Goal: Find specific page/section: Find specific page/section

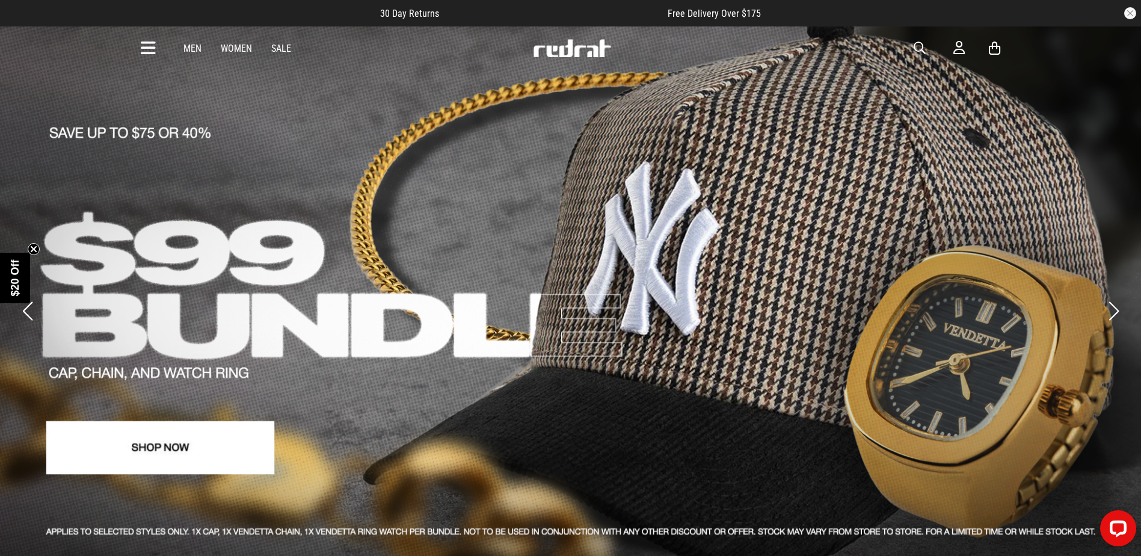
click at [161, 49] on div "Men Women Sale Sign in New Back Footwear Back Mens Back Womens Back Youth & Kid…" at bounding box center [571, 47] width 878 height 43
click at [151, 44] on icon at bounding box center [148, 49] width 15 height 20
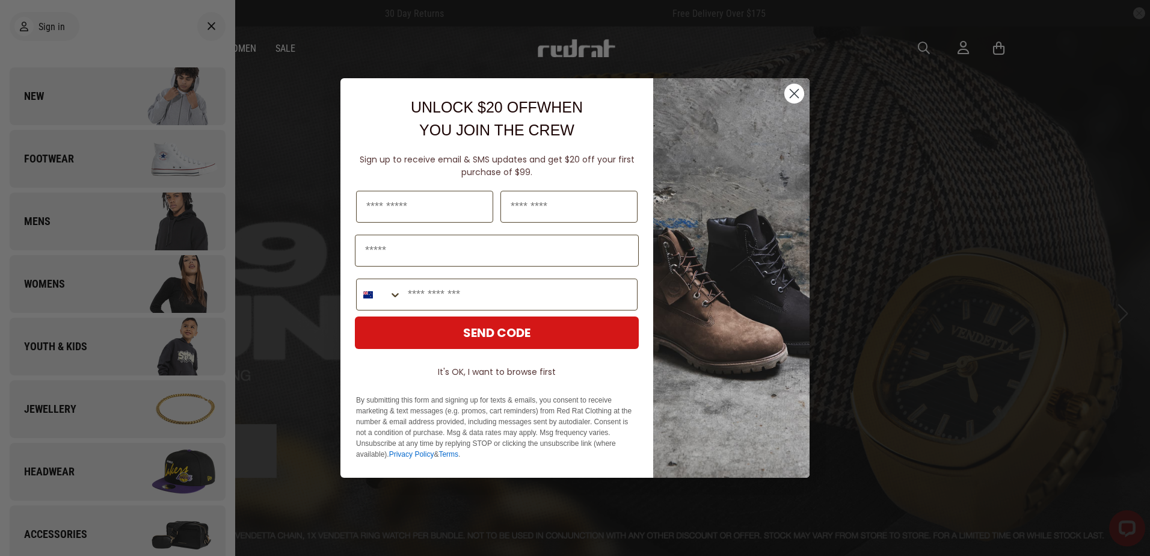
click at [799, 88] on circle "Close dialog" at bounding box center [795, 94] width 20 height 20
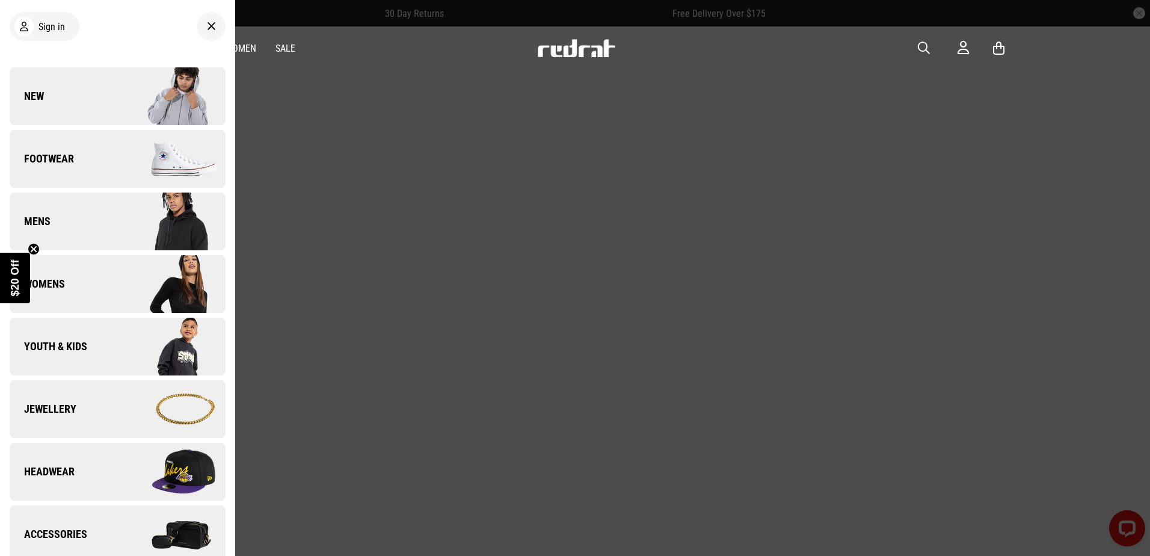
click at [117, 353] on img at bounding box center [171, 346] width 108 height 60
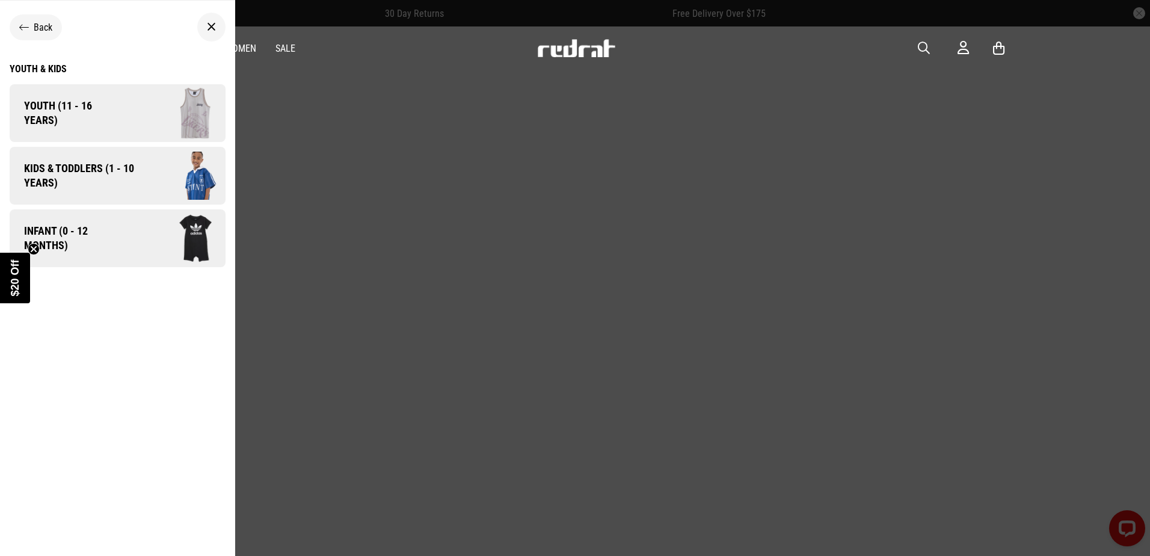
click at [92, 184] on span "Kids & Toddlers (1 - 10 years)" at bounding box center [75, 175] width 131 height 29
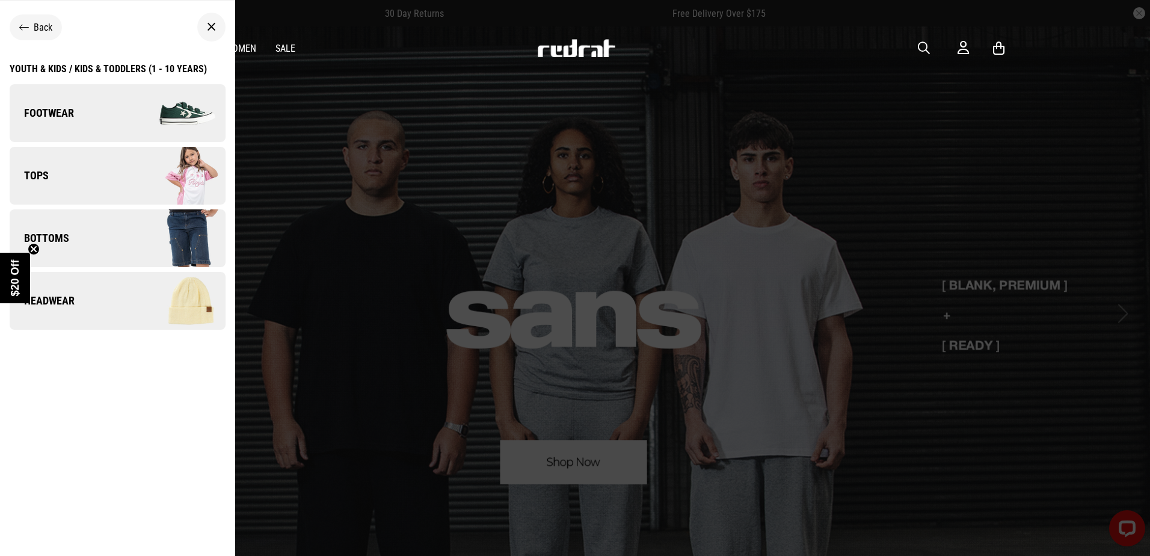
click at [108, 67] on div "Youth & Kids / Kids & Toddlers (1 - 10 years)" at bounding box center [108, 68] width 197 height 11
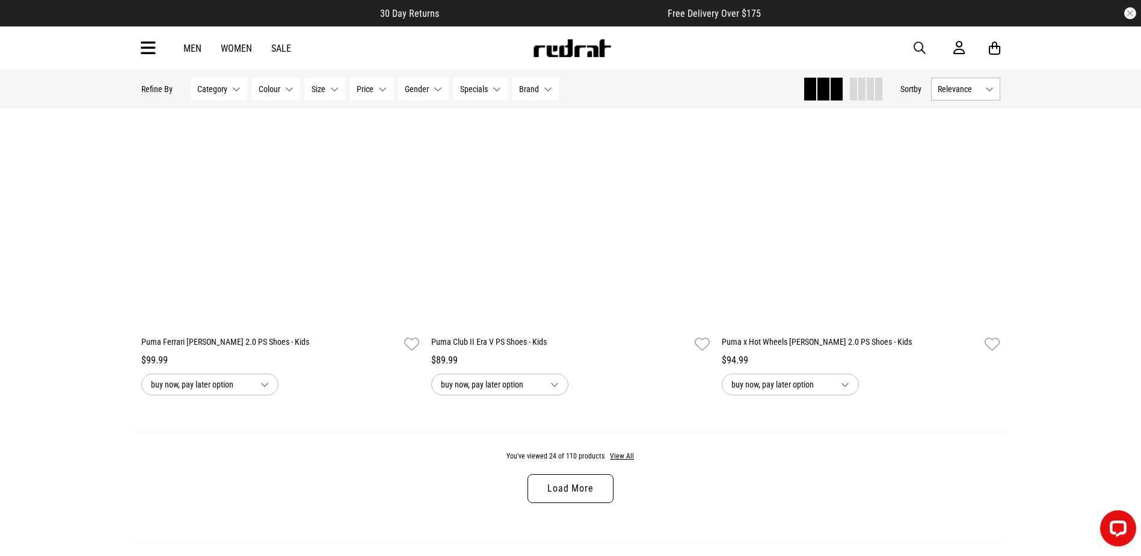
scroll to position [3634, 0]
